Goal: Information Seeking & Learning: Learn about a topic

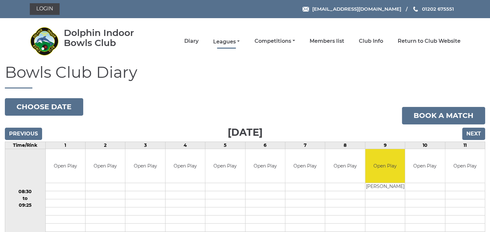
click at [225, 41] on link "Leagues" at bounding box center [226, 41] width 27 height 7
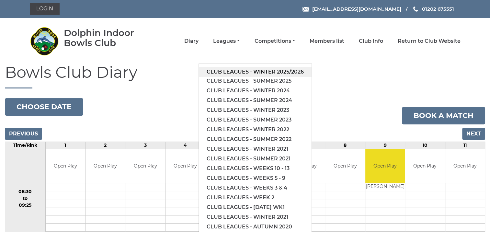
click at [261, 71] on link "Club leagues - Winter 2025/2026" at bounding box center [255, 72] width 113 height 10
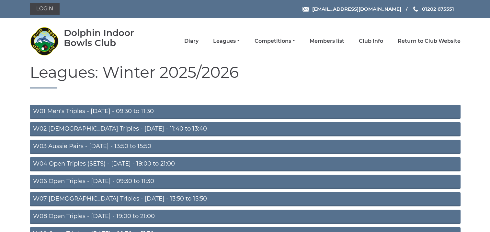
click at [149, 198] on link "W07 [DEMOGRAPHIC_DATA] Triples - [DATE] - 13:50 to 15:50" at bounding box center [245, 199] width 431 height 14
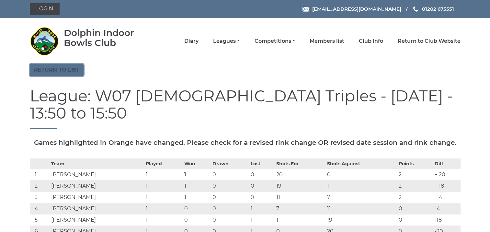
click at [69, 69] on link "Return to list" at bounding box center [57, 70] width 54 height 12
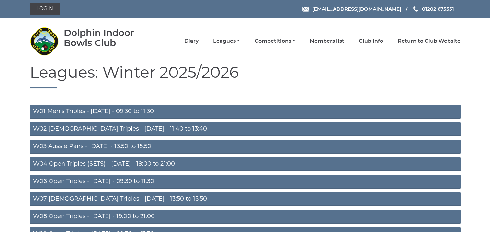
click at [101, 127] on link "W02 [DEMOGRAPHIC_DATA] Triples - [DATE] - 11:40 to 13:40" at bounding box center [245, 129] width 431 height 14
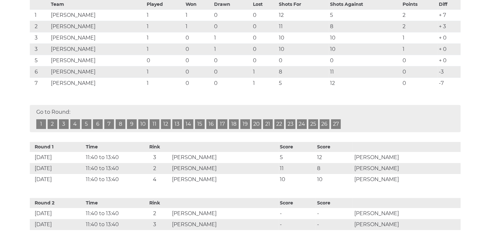
scroll to position [164, 0]
